Goal: Task Accomplishment & Management: Manage account settings

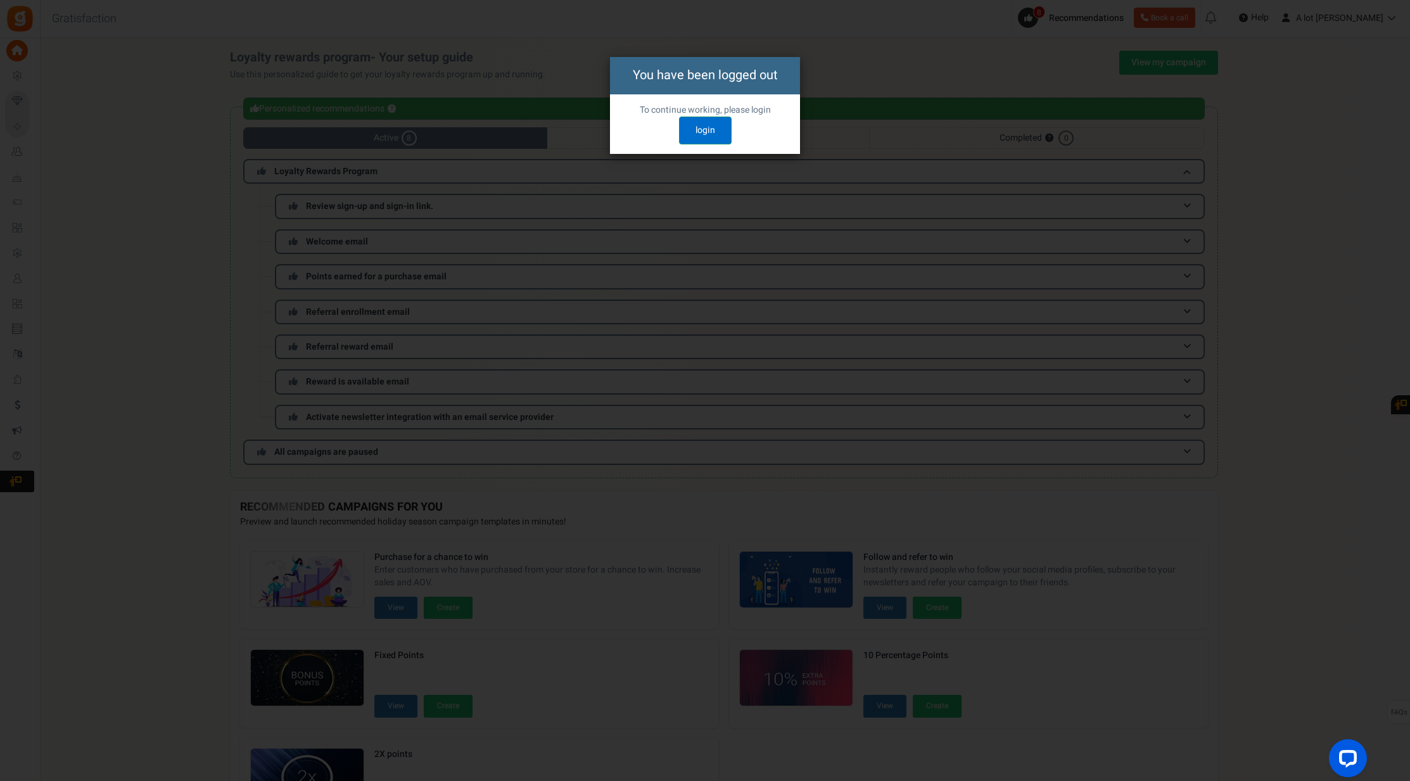
click at [722, 131] on link "login" at bounding box center [705, 131] width 53 height 28
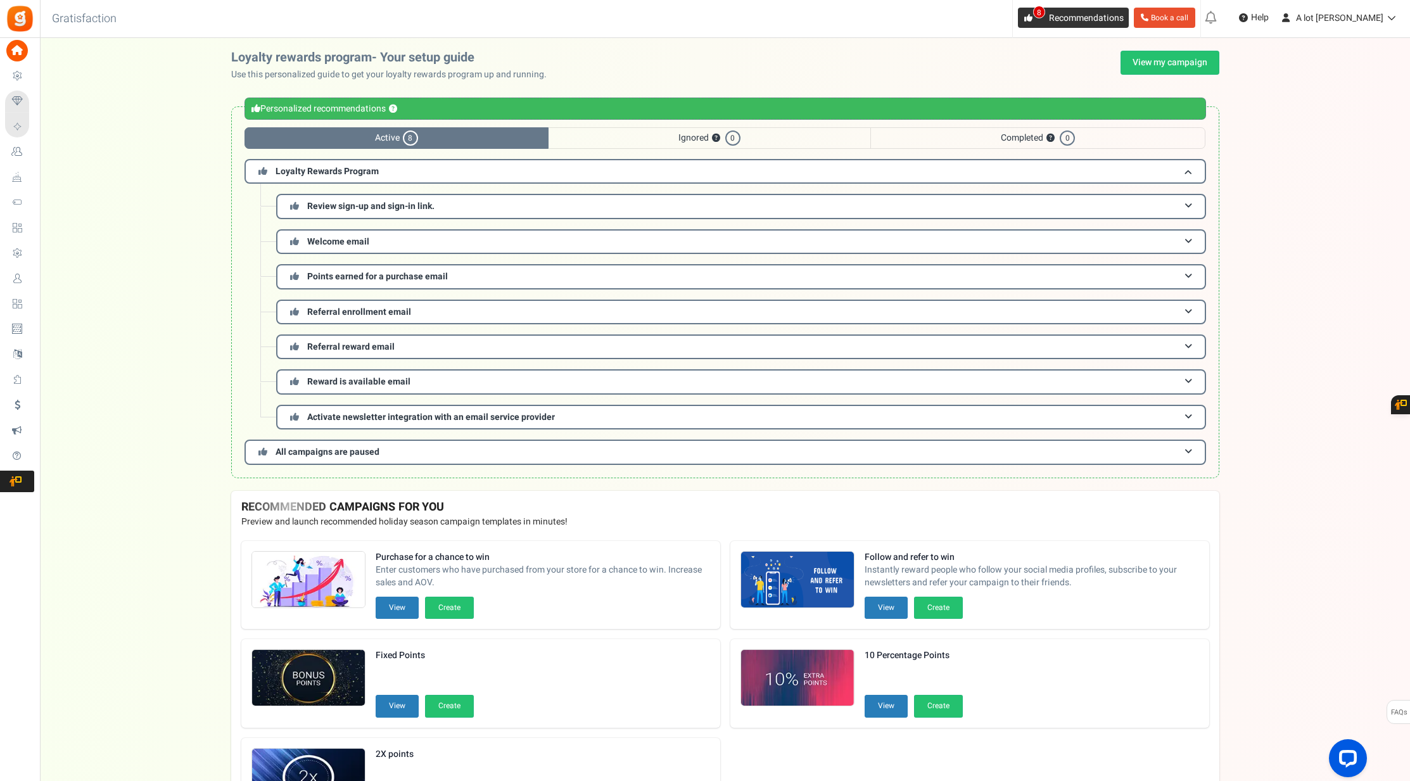
click at [1045, 12] on span "8" at bounding box center [1039, 12] width 12 height 13
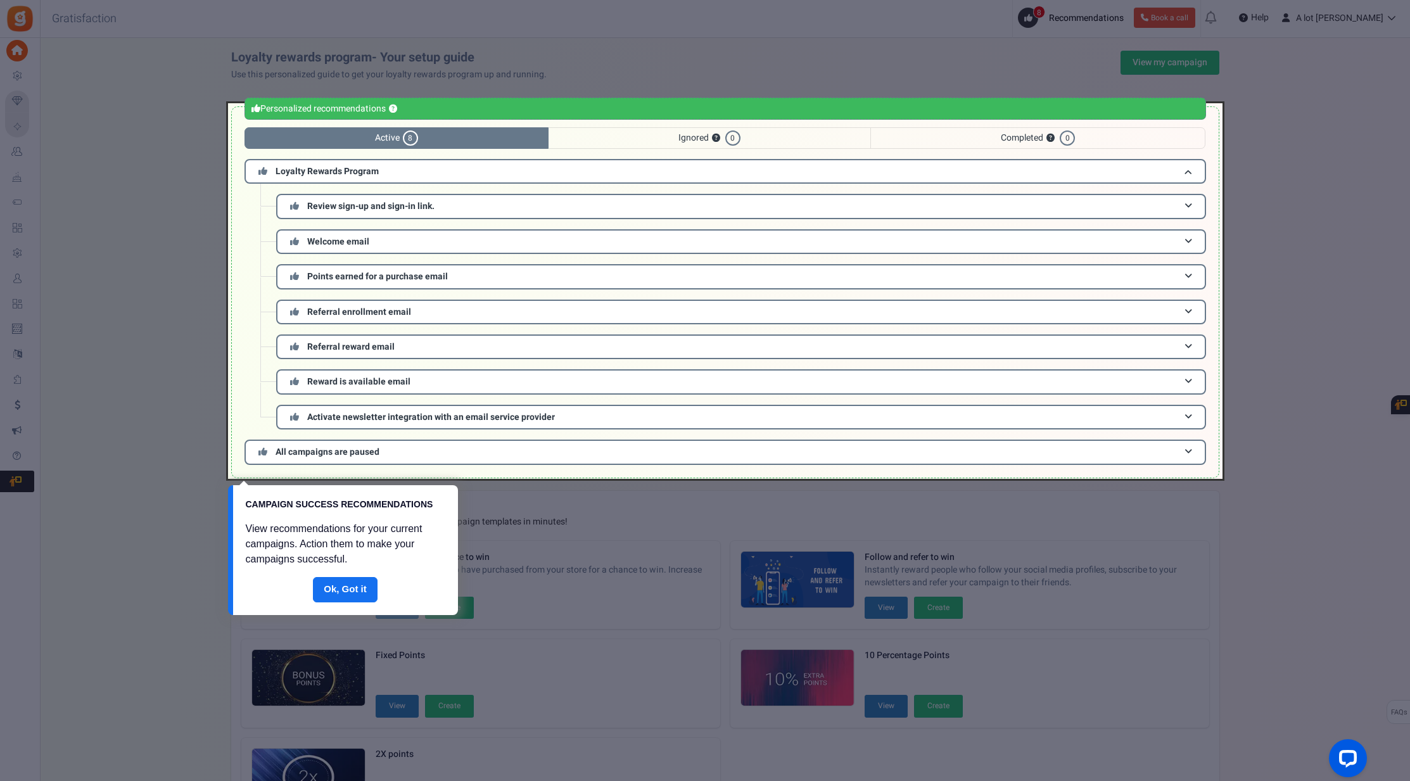
click at [349, 596] on link "Done" at bounding box center [345, 589] width 65 height 25
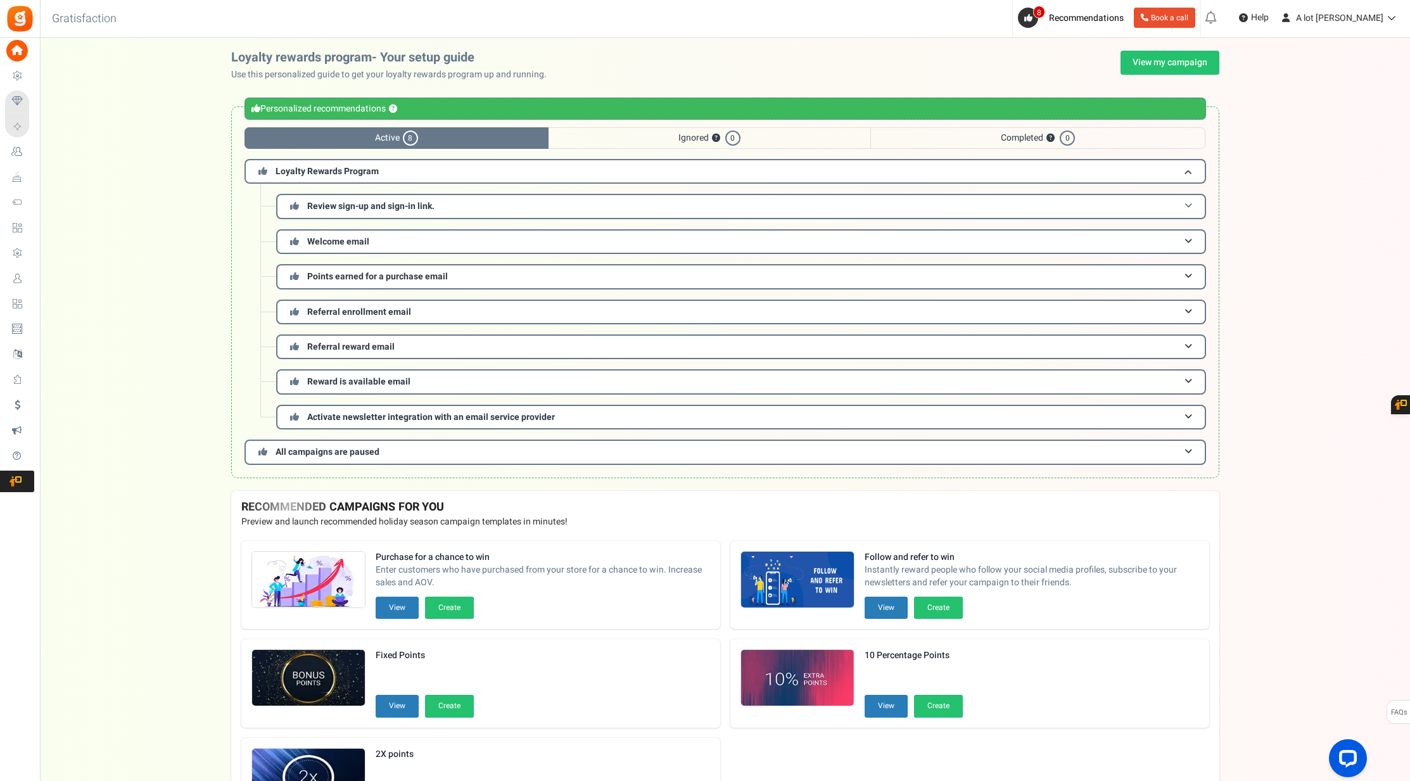
click at [383, 208] on span "Review sign-up and sign-in link." at bounding box center [370, 206] width 127 height 13
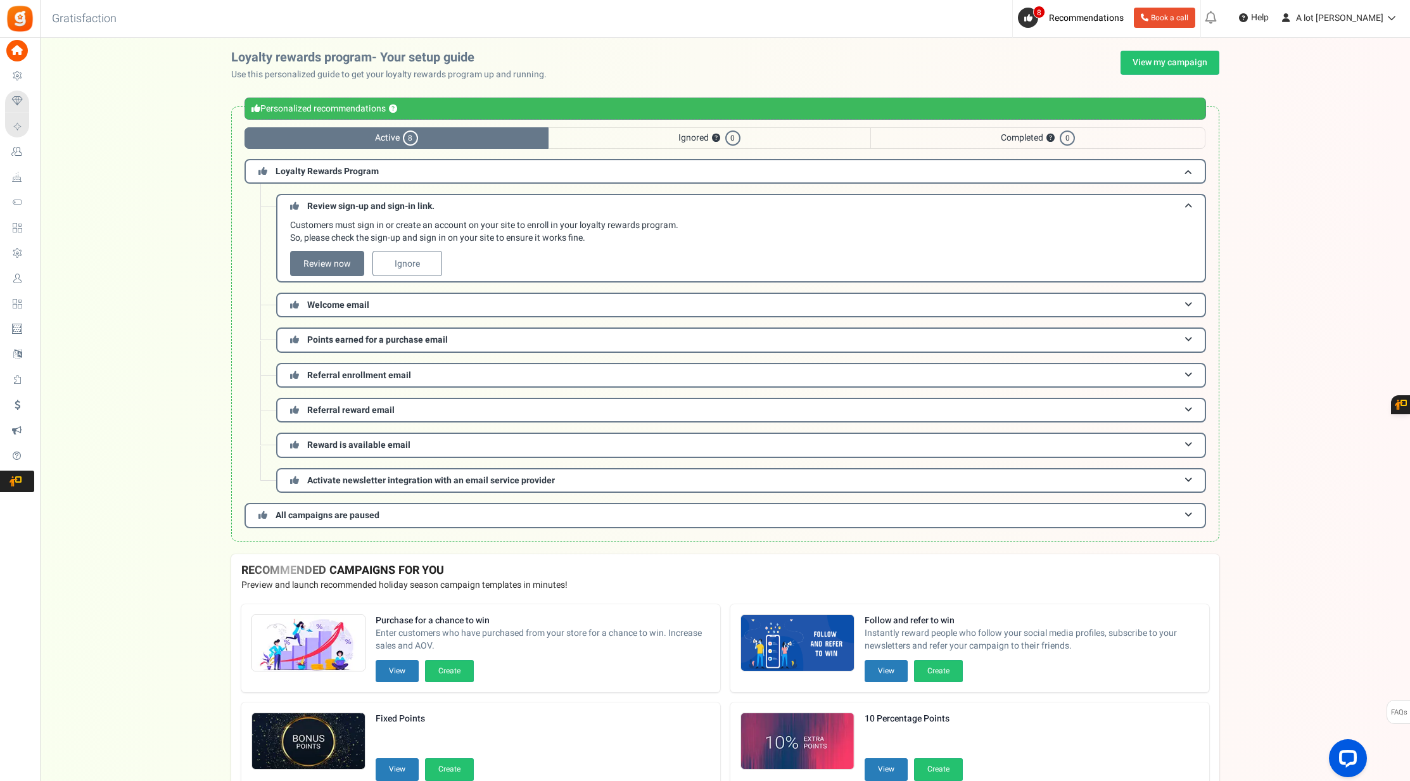
click at [334, 263] on link "Review now" at bounding box center [327, 263] width 74 height 25
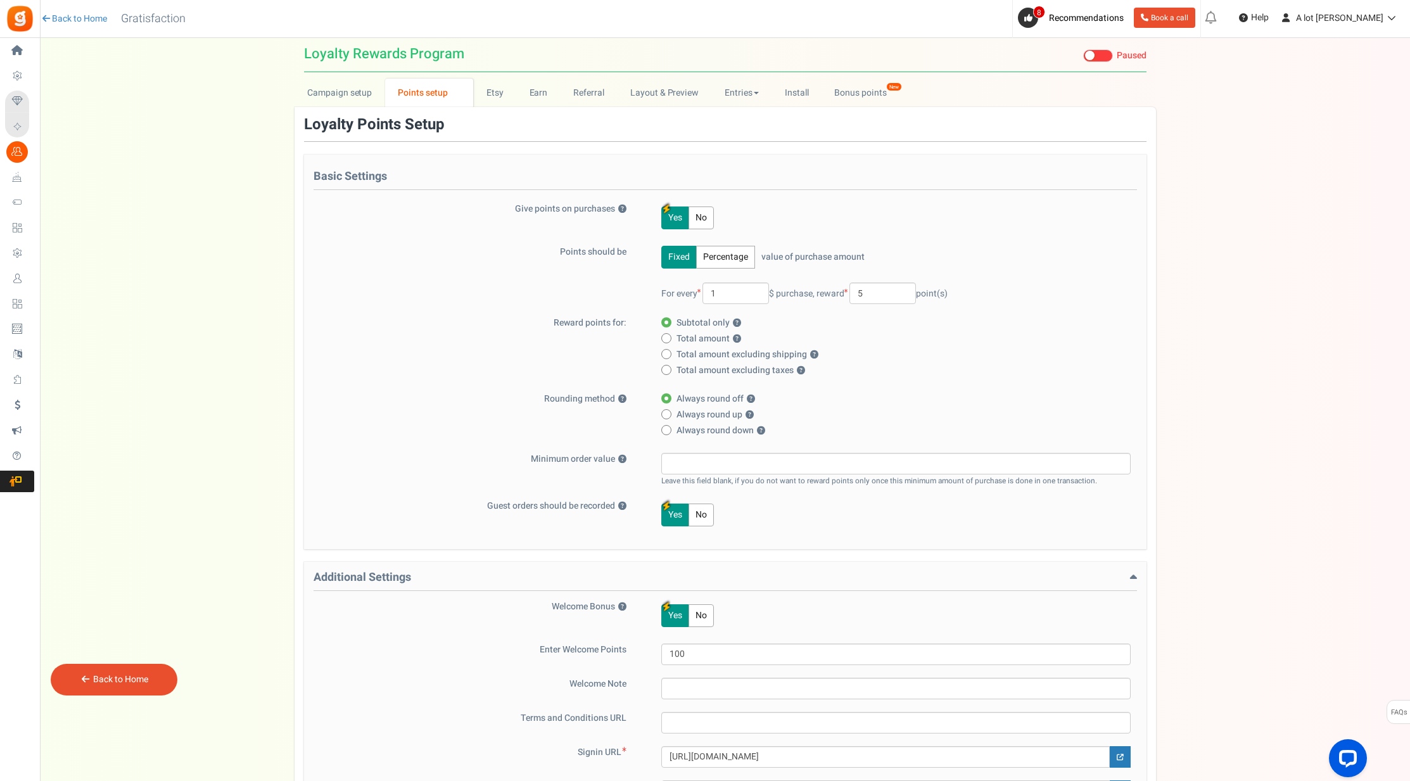
scroll to position [291, 0]
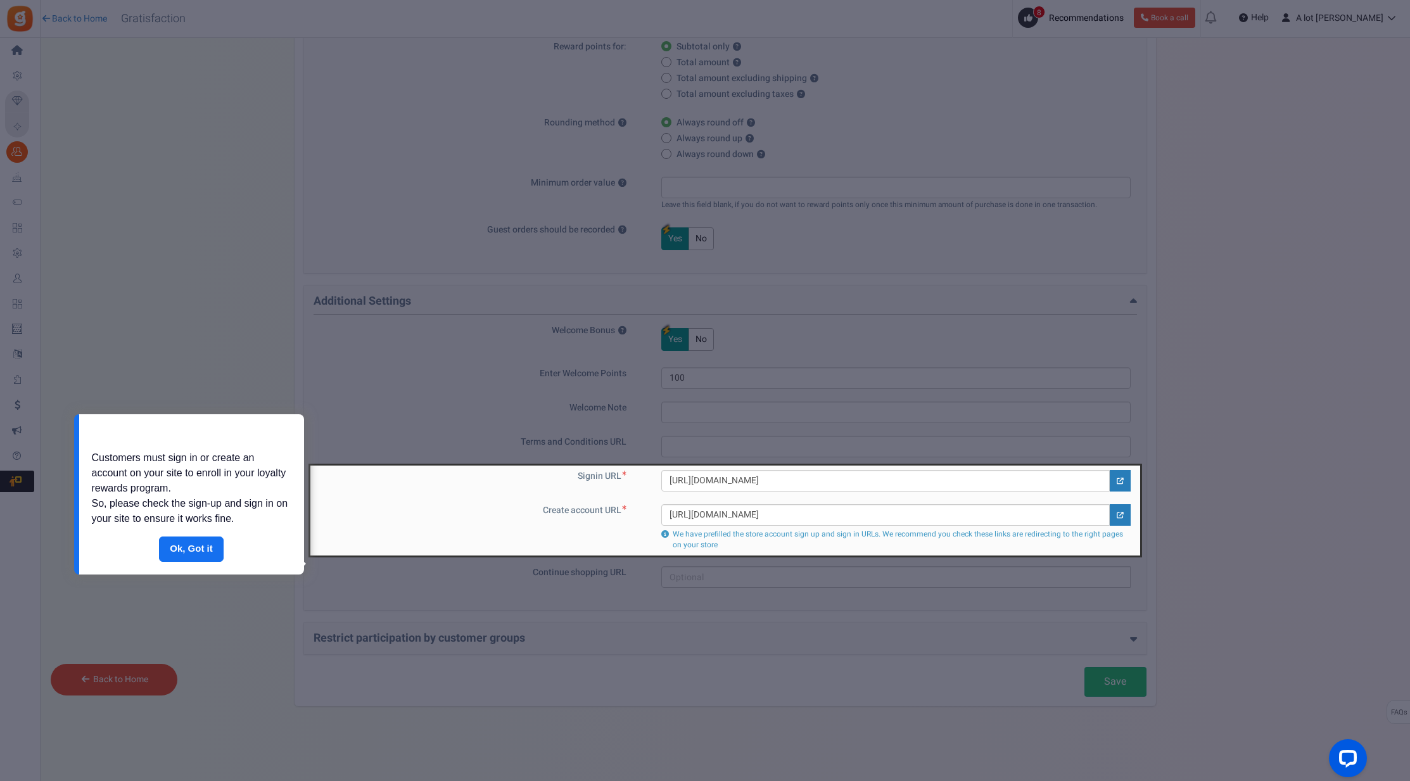
click at [880, 342] on div at bounding box center [705, 390] width 1410 height 781
click at [195, 545] on link "Done" at bounding box center [191, 549] width 65 height 25
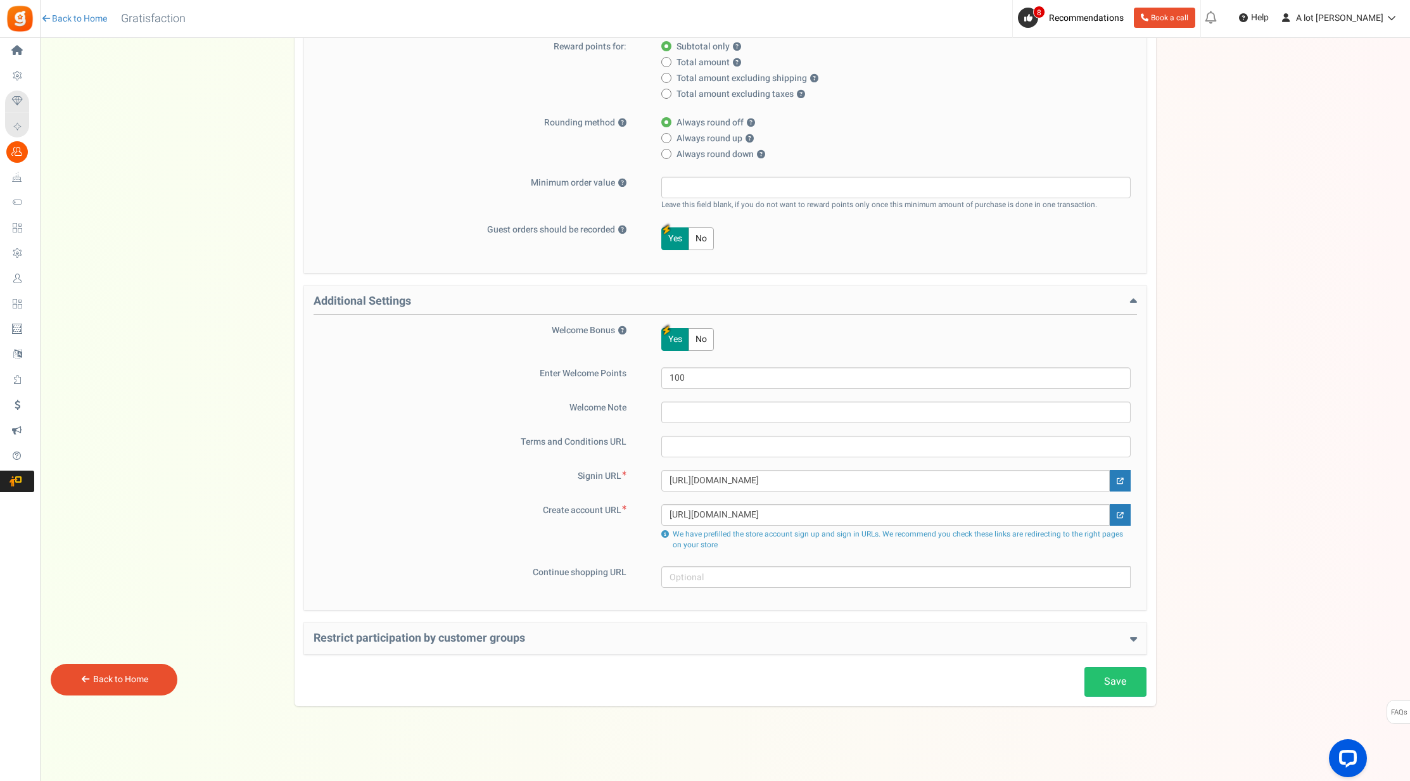
scroll to position [291, 0]
drag, startPoint x: 675, startPoint y: 378, endPoint x: 658, endPoint y: 378, distance: 17.1
click at [658, 378] on div "100" at bounding box center [888, 378] width 486 height 22
type input "200"
click at [791, 349] on div "Yes No" at bounding box center [888, 339] width 486 height 30
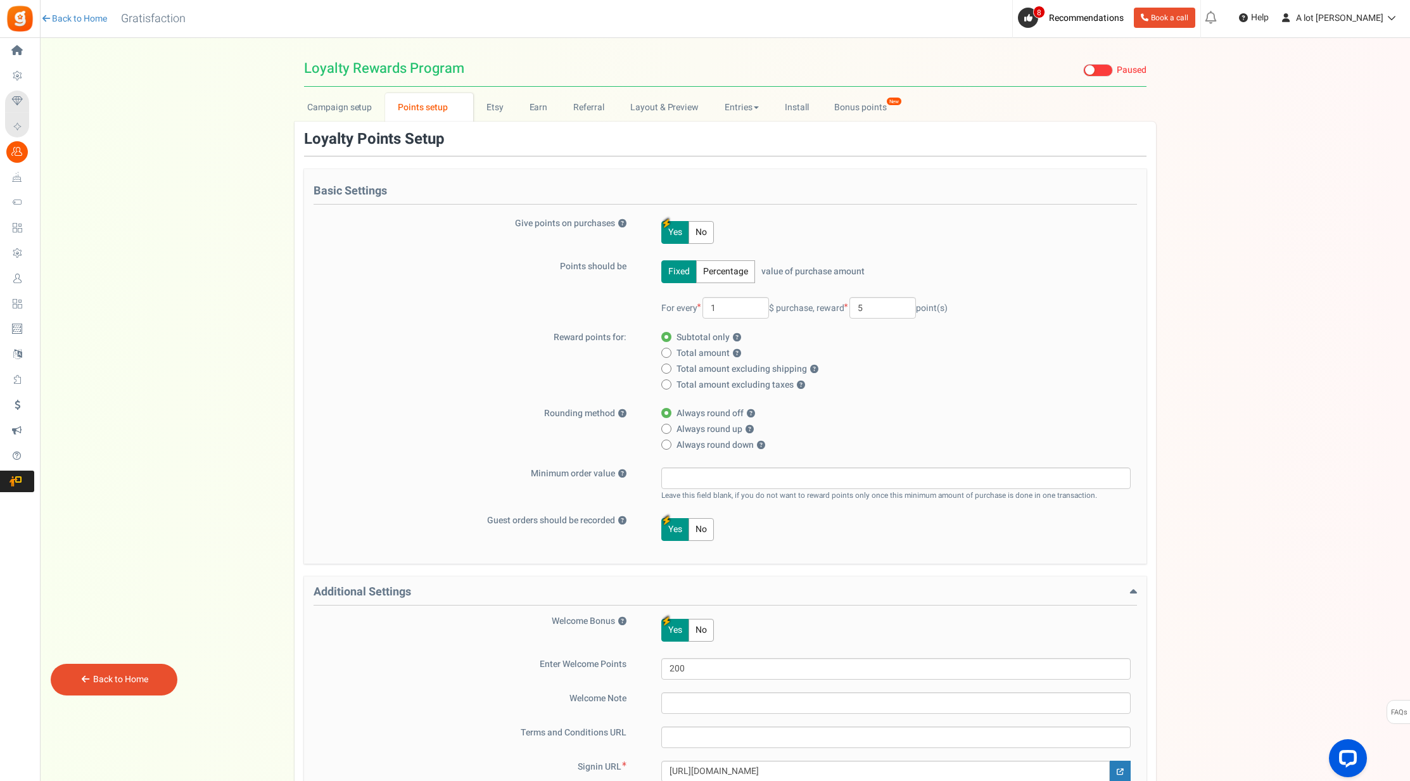
scroll to position [0, 0]
